Goal: Transaction & Acquisition: Purchase product/service

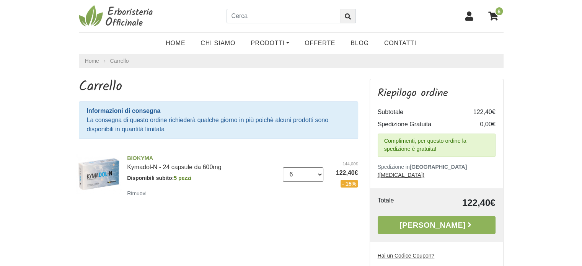
click at [320, 174] on select "0 (Rimuovi) 1 2 3 4 5 6 7 8 9 10 11 12 13 14 15 16 17 18 19 20 21 22 23" at bounding box center [303, 174] width 41 height 15
select select "3"
click at [283, 167] on select "0 (Rimuovi) 1 2 3 4 5 6 7 8 9 10 11 12 13 14 15 16 17 18 19 20 21 22 23" at bounding box center [303, 174] width 41 height 15
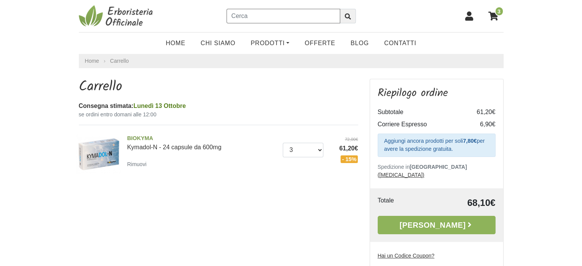
click at [250, 16] on input "text" at bounding box center [283, 16] width 114 height 15
type input "ulk"
click at [340, 9] on button "submit" at bounding box center [348, 16] width 16 height 15
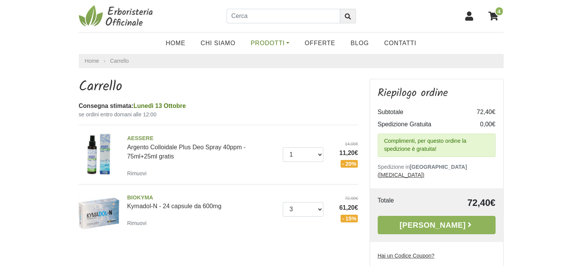
click at [289, 44] on link "Prodotti" at bounding box center [270, 43] width 54 height 15
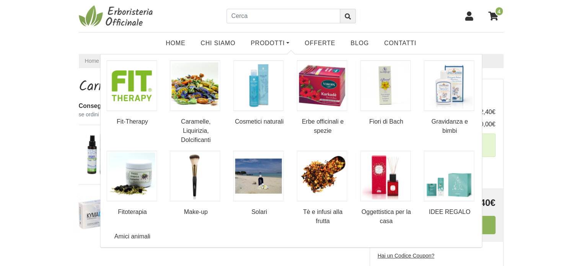
click at [492, 17] on icon at bounding box center [493, 15] width 10 height 9
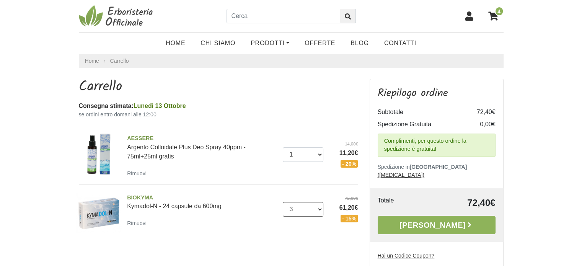
click at [319, 208] on select "0 (Rimuovi) 1 2 3 4 5 6 7 8 9 10 11 12 13 14 15 16 17 18 19 20 21 22 23" at bounding box center [303, 209] width 41 height 15
select select "2"
click at [283, 202] on select "0 (Rimuovi) 1 2 3 4 5 6 7 8 9 10 11 12 13 14 15 16 17 18 19 20 21 22 23" at bounding box center [303, 209] width 41 height 15
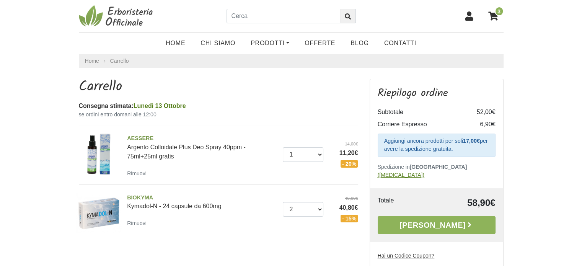
click at [424, 172] on u "(cambia)" at bounding box center [401, 175] width 47 height 6
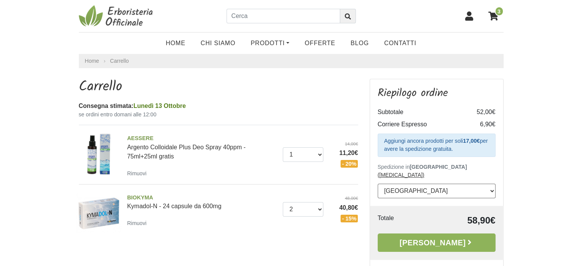
click at [441, 184] on select "--- Seleziona --- Austria Belgium Bulgaria Croatia Czech Republic Denmark Eston…" at bounding box center [437, 191] width 118 height 15
click at [385, 185] on select "--- Seleziona --- Austria Belgium Bulgaria Croatia Czech Republic Denmark Eston…" at bounding box center [437, 191] width 118 height 15
click at [273, 45] on link "Prodotti" at bounding box center [270, 43] width 54 height 15
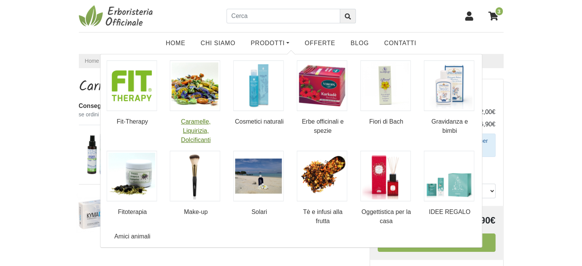
click at [199, 104] on img at bounding box center [195, 85] width 50 height 50
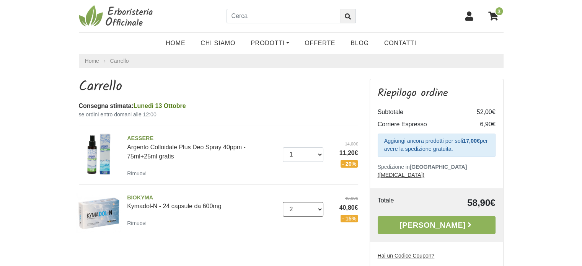
click at [319, 209] on select "0 (Rimuovi) 1 2 3 4 5 6 7 8 9 10 11 12 13 14 15 16 17 18 19 20 21 22 23" at bounding box center [303, 209] width 41 height 15
select select "3"
click at [283, 202] on select "0 (Rimuovi) 1 2 3 4 5 6 7 8 9 10 11 12 13 14 15 16 17 18 19 20 21 22 23" at bounding box center [303, 209] width 41 height 15
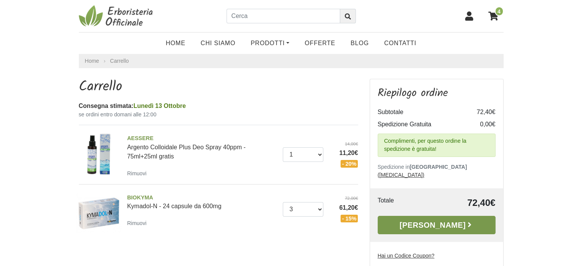
click at [427, 217] on link "[PERSON_NAME]" at bounding box center [437, 225] width 118 height 18
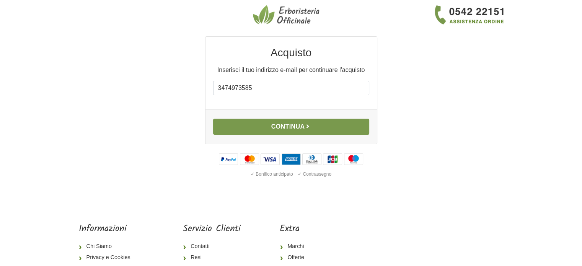
click at [289, 128] on button "Continua" at bounding box center [291, 127] width 156 height 16
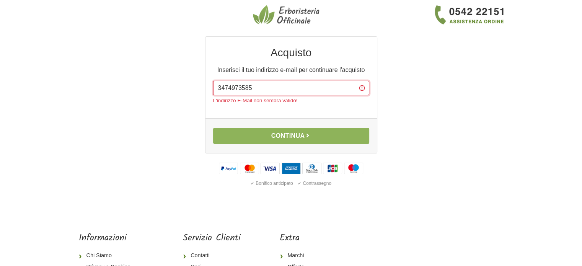
click at [254, 87] on input "3474973585" at bounding box center [291, 88] width 156 height 15
click at [253, 87] on input "3474973585" at bounding box center [291, 88] width 156 height 15
click at [252, 88] on input "3474973585" at bounding box center [291, 88] width 156 height 15
click at [223, 89] on input "3474973585" at bounding box center [291, 88] width 156 height 15
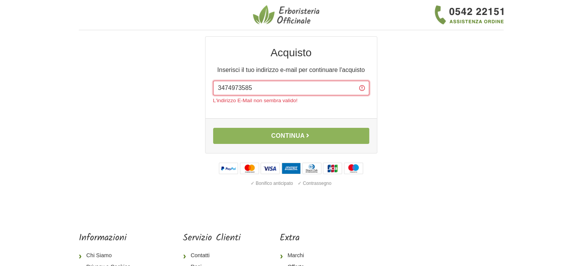
click at [223, 89] on input "3474973585" at bounding box center [291, 88] width 156 height 15
click at [258, 89] on input "3474973585" at bounding box center [291, 88] width 156 height 15
type input "3"
type input "mariani.sara63@gmail.com"
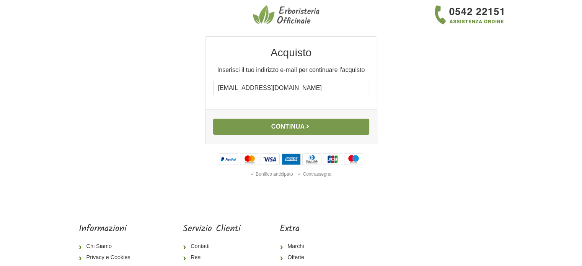
click at [293, 128] on button "Continua" at bounding box center [291, 127] width 156 height 16
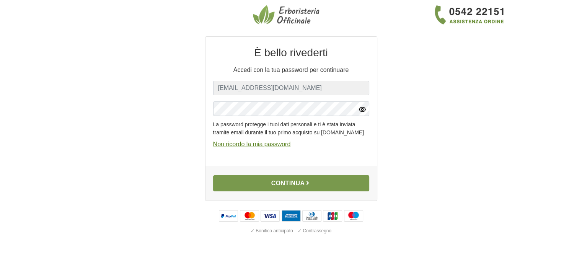
click at [279, 191] on button "Continua" at bounding box center [291, 183] width 156 height 16
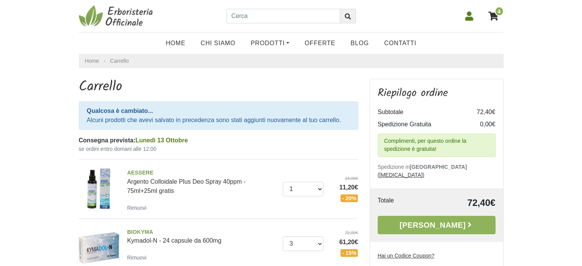
click at [469, 20] on icon at bounding box center [469, 15] width 8 height 9
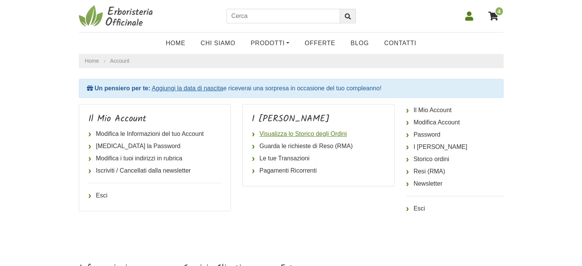
click at [262, 134] on link "Visualizza lo Storico degli Ordini" at bounding box center [318, 134] width 133 height 12
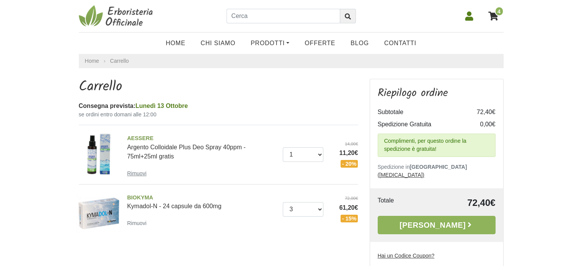
click at [134, 173] on small "Rimuovi" at bounding box center [137, 173] width 20 height 6
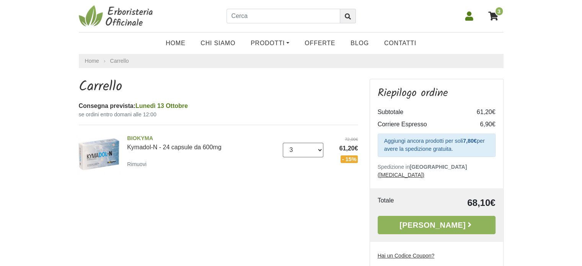
click at [321, 150] on select "0 (Rimuovi) 1 2 3 4 5 6 7 8 9 10 11 12 13 14 15 16 17 18 19 20 21 22 23" at bounding box center [303, 150] width 41 height 15
select select "4"
click at [283, 143] on select "0 (Rimuovi) 1 2 3 4 5 6 7 8 9 10 11 12 13 14 15 16 17 18 19 20 21 22 23" at bounding box center [303, 150] width 41 height 15
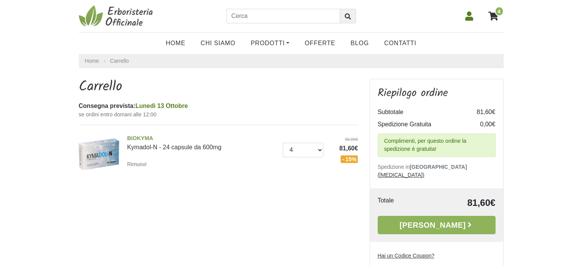
click at [418, 218] on link "[PERSON_NAME]" at bounding box center [437, 225] width 118 height 18
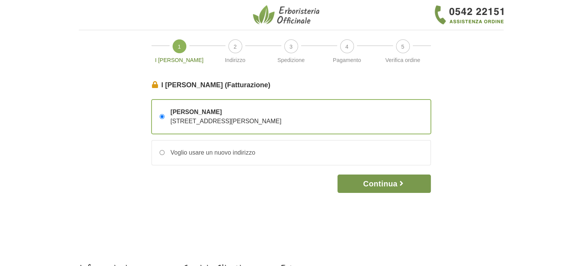
click at [381, 183] on button "Continua" at bounding box center [383, 183] width 93 height 18
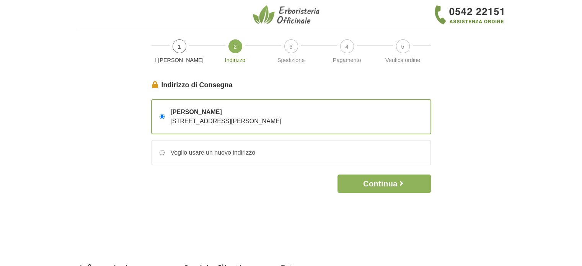
click at [381, 183] on button "Continua" at bounding box center [383, 183] width 93 height 18
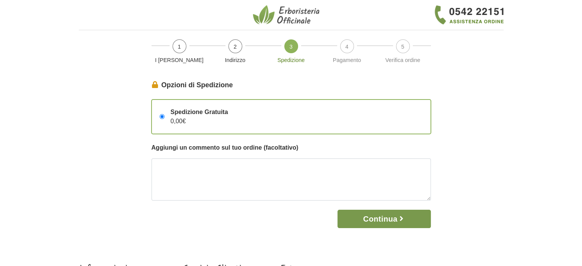
click at [375, 218] on button "Continua" at bounding box center [383, 219] width 93 height 18
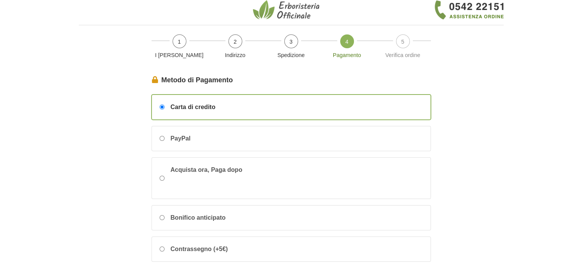
scroll to position [153, 0]
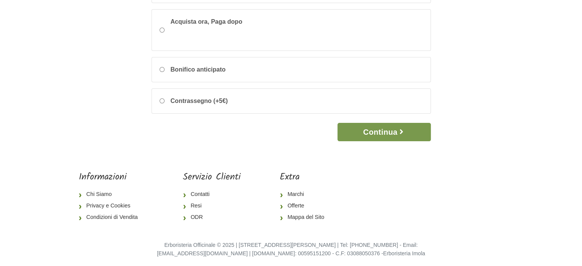
click at [392, 133] on button "Continua" at bounding box center [383, 132] width 93 height 18
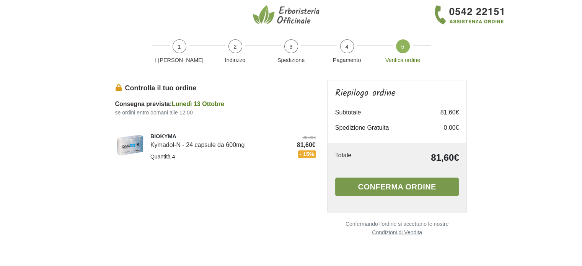
click at [410, 189] on button "Conferma ordine" at bounding box center [397, 187] width 124 height 18
